Goal: Information Seeking & Learning: Learn about a topic

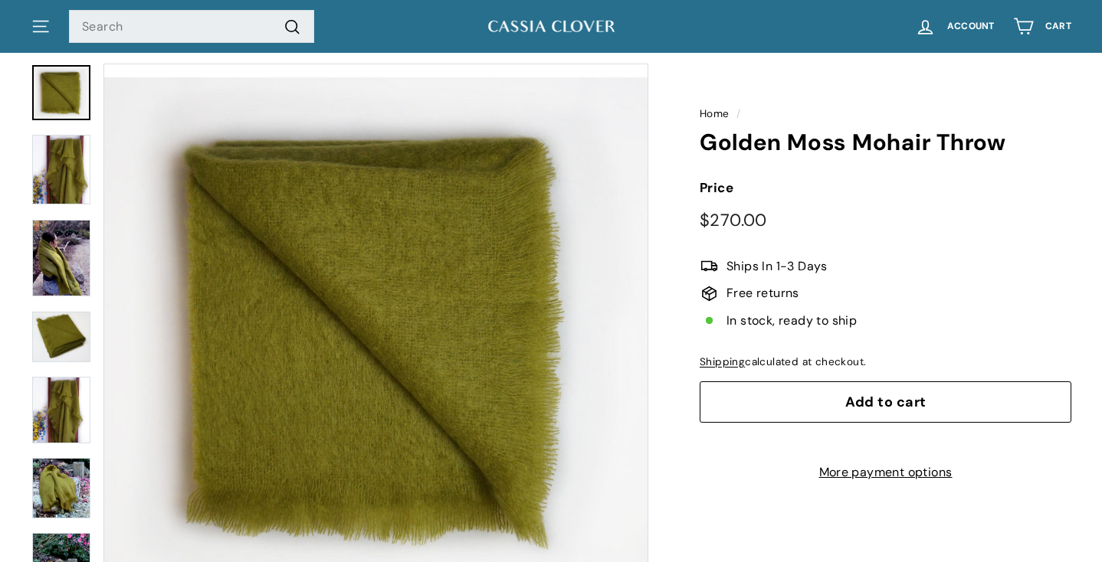
scroll to position [94, 0]
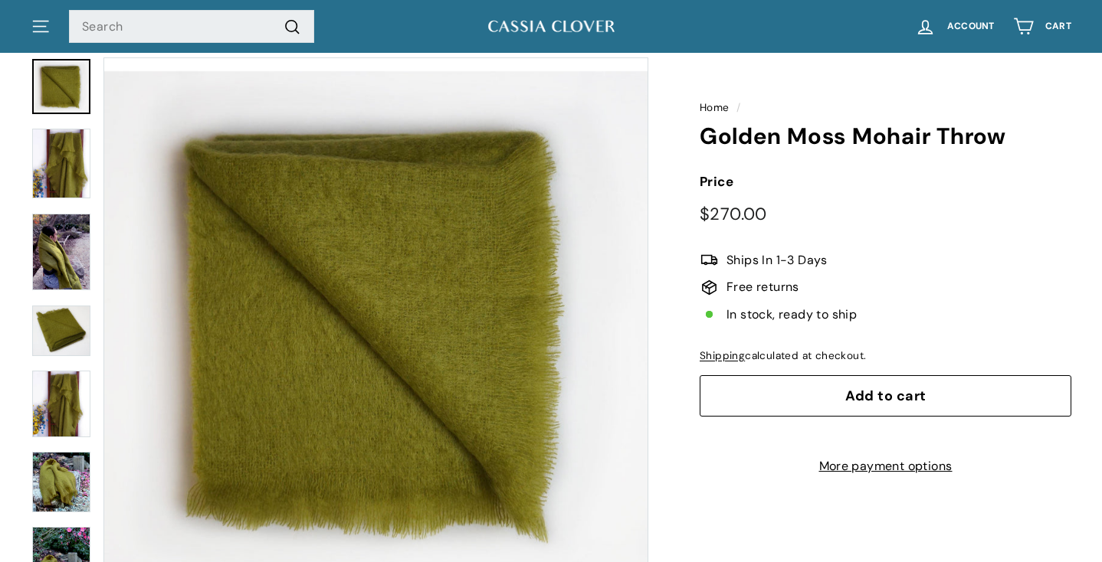
click at [72, 274] on img at bounding box center [61, 252] width 58 height 77
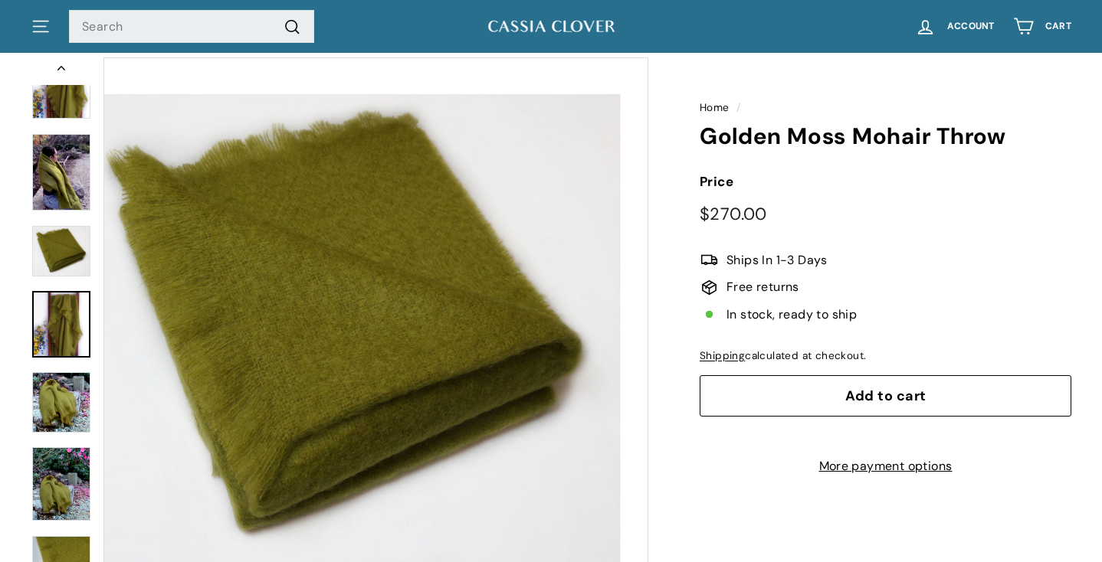
click at [71, 324] on img at bounding box center [61, 324] width 58 height 67
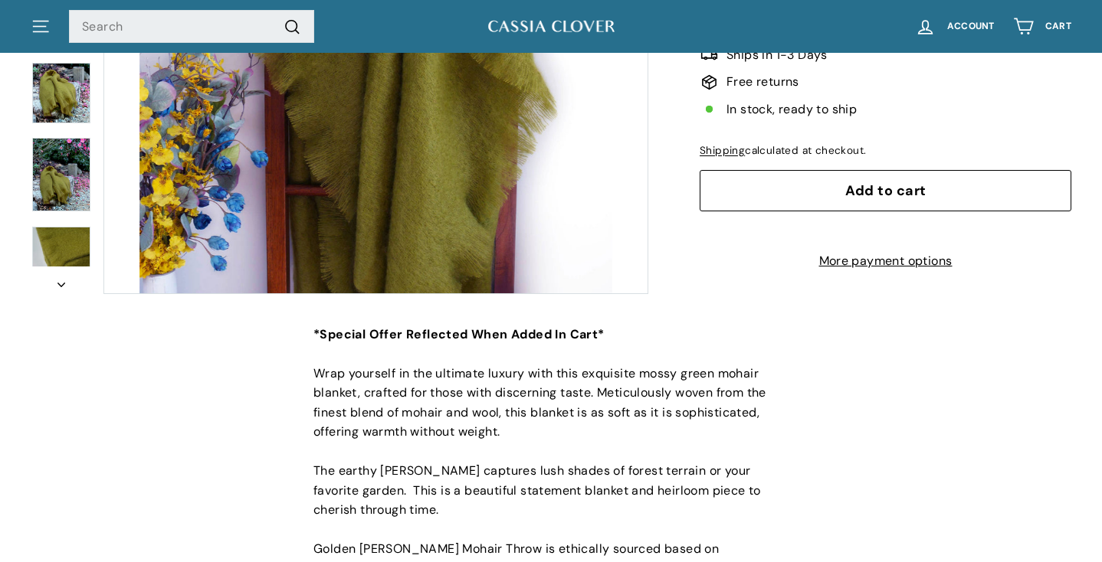
scroll to position [0, 0]
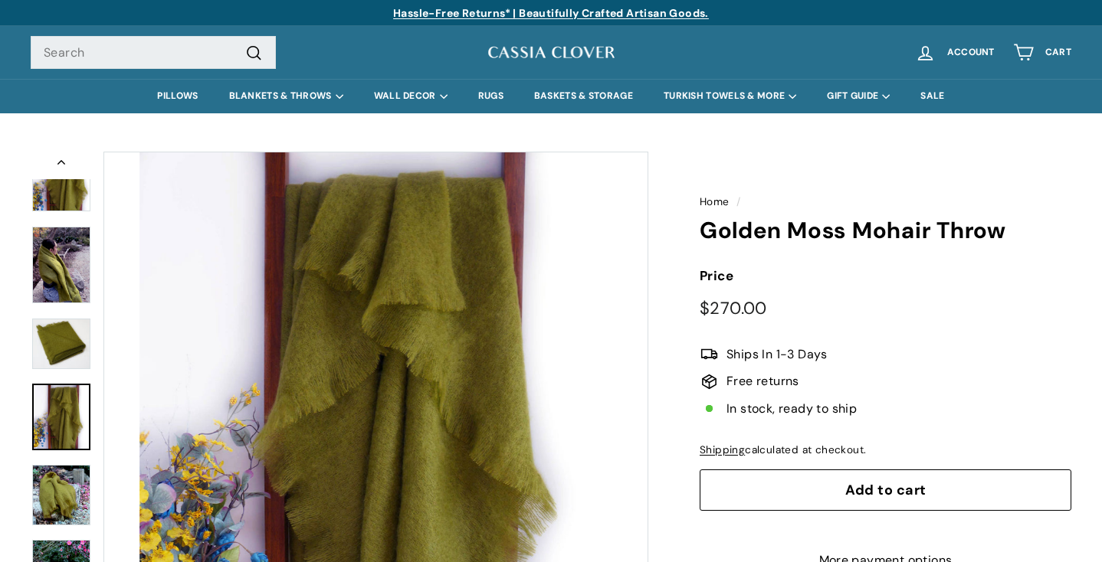
click at [716, 201] on link "Home" at bounding box center [715, 201] width 30 height 13
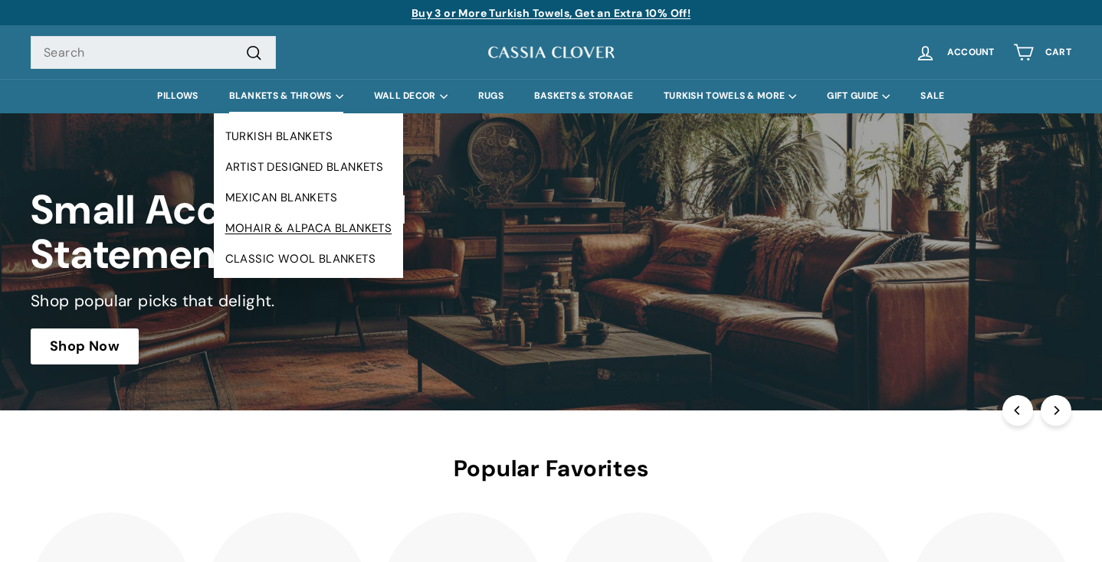
click at [310, 221] on link "MOHAIR & ALPACA BLANKETS" at bounding box center [309, 228] width 190 height 31
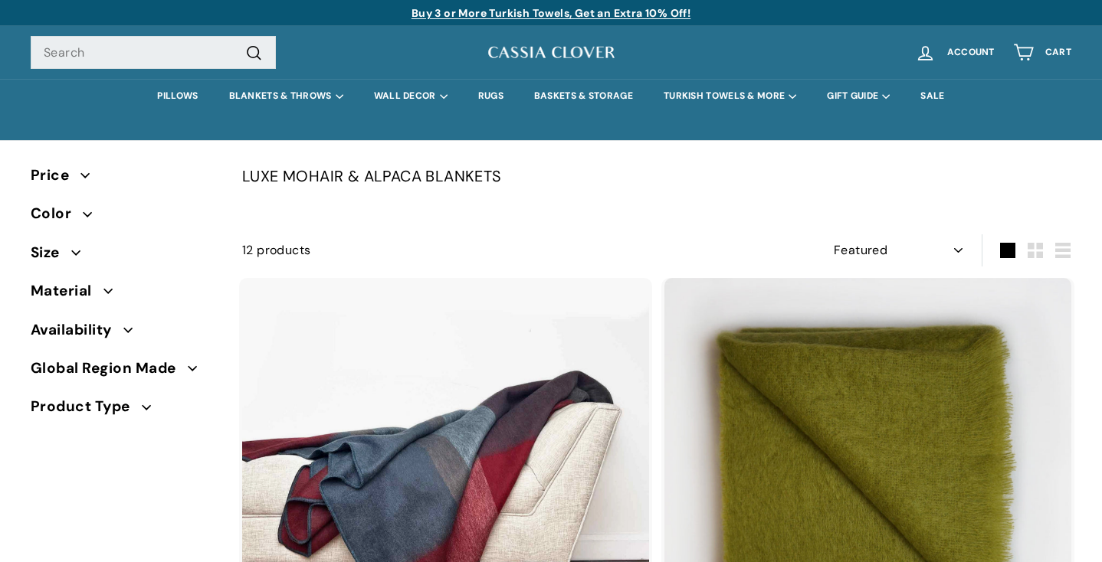
select select "manual"
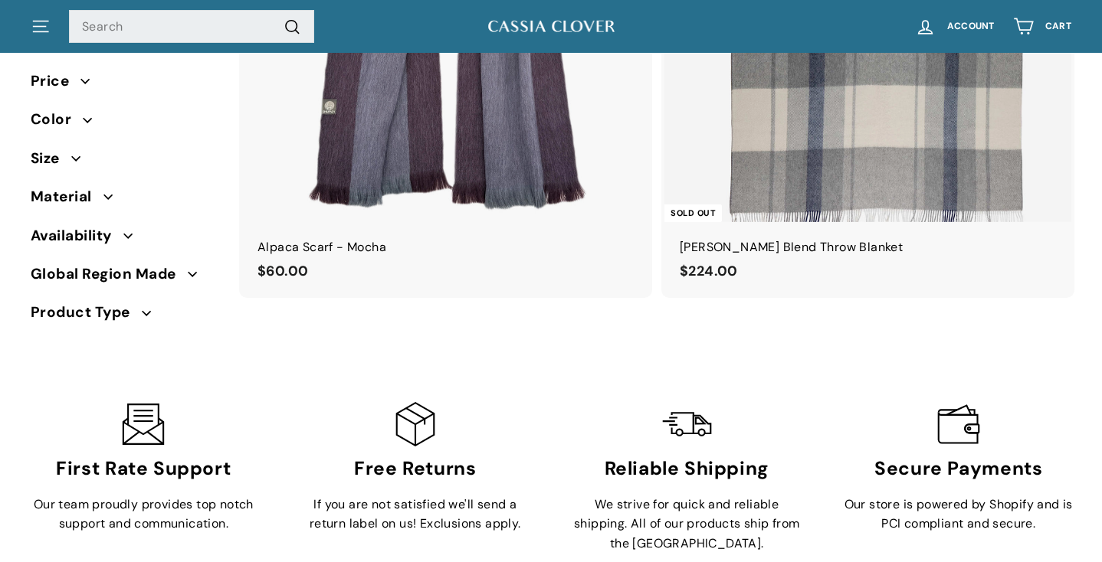
scroll to position [3295, 0]
